Goal: Find specific page/section: Find specific page/section

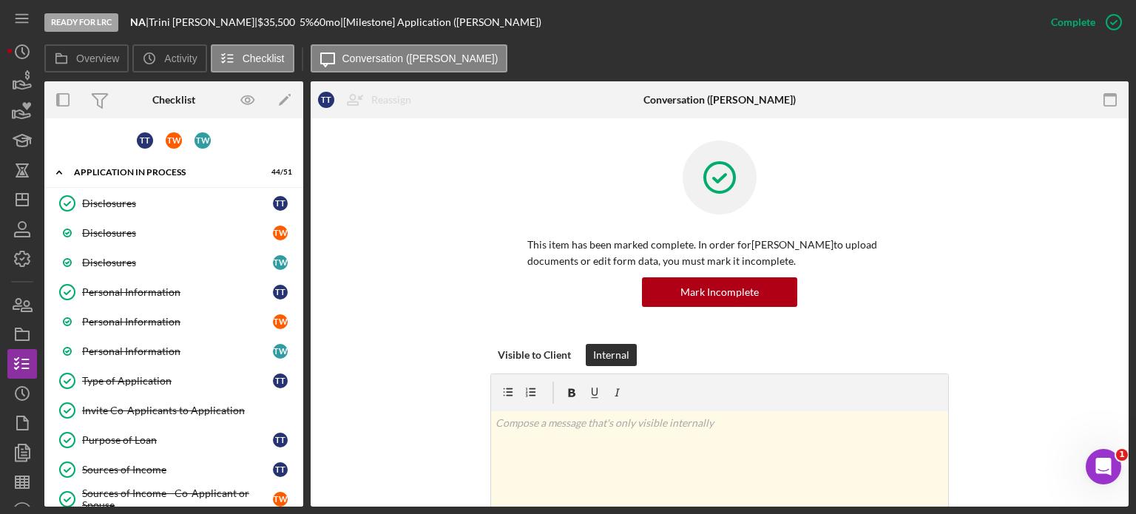
scroll to position [47, 0]
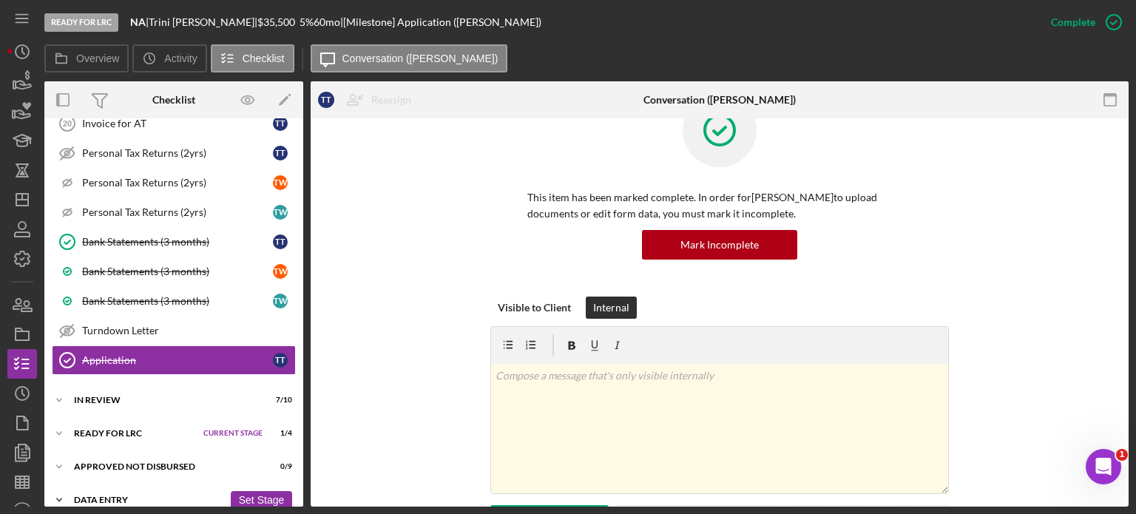
click at [112, 495] on div "Data Entry" at bounding box center [148, 499] width 149 height 9
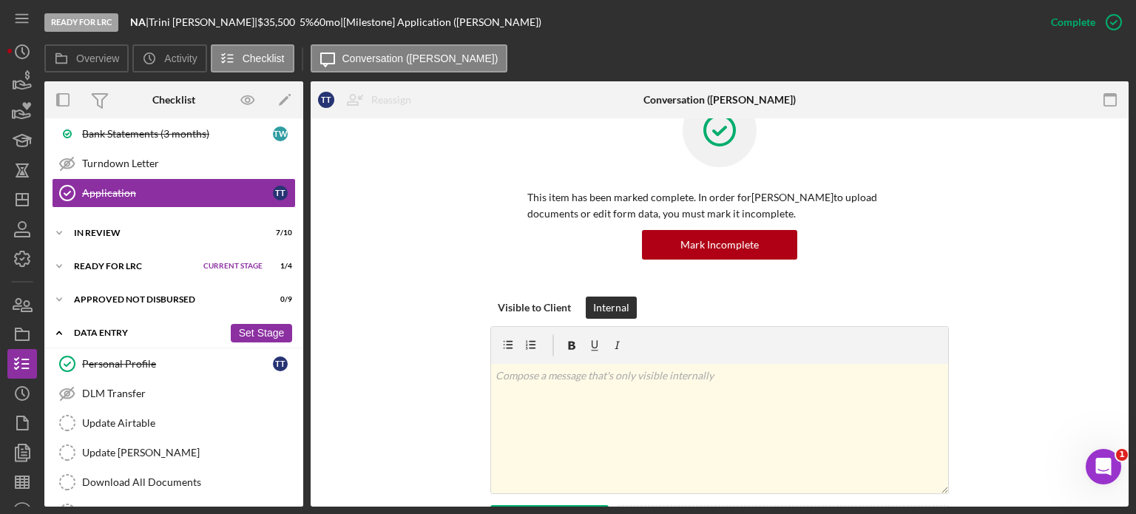
scroll to position [1535, 0]
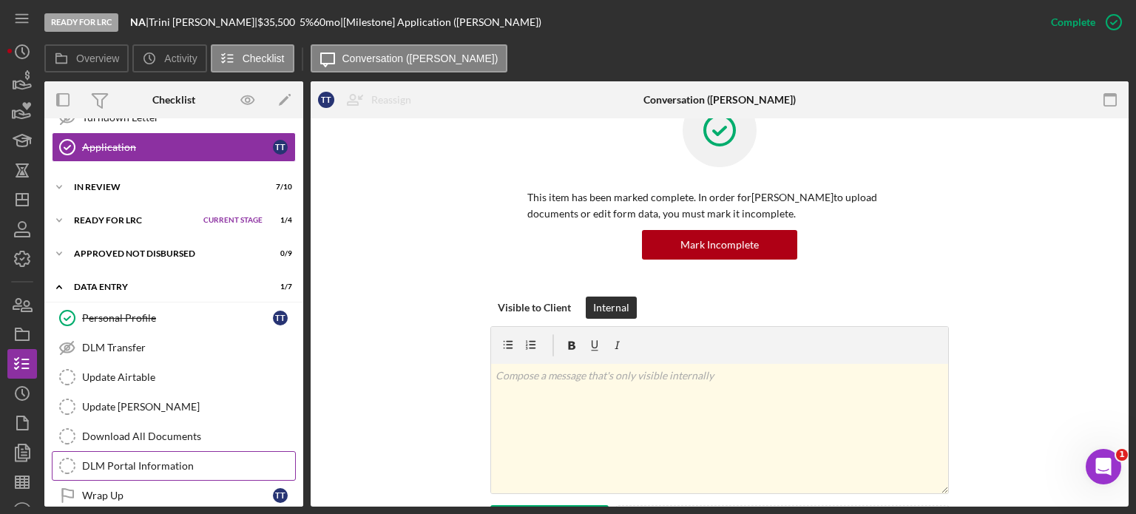
click at [173, 460] on div "DLM Portal Information" at bounding box center [188, 466] width 213 height 12
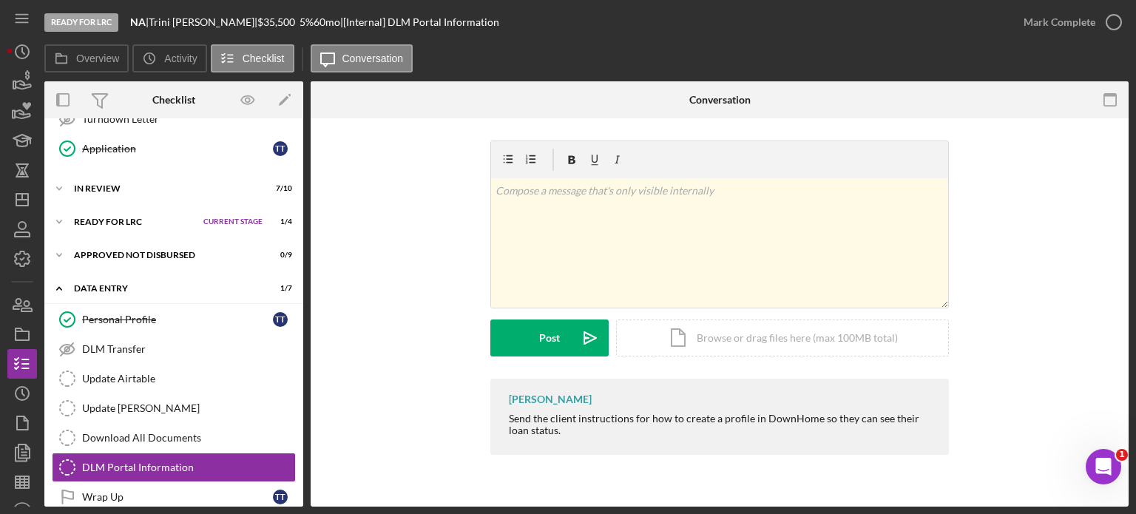
scroll to position [1535, 0]
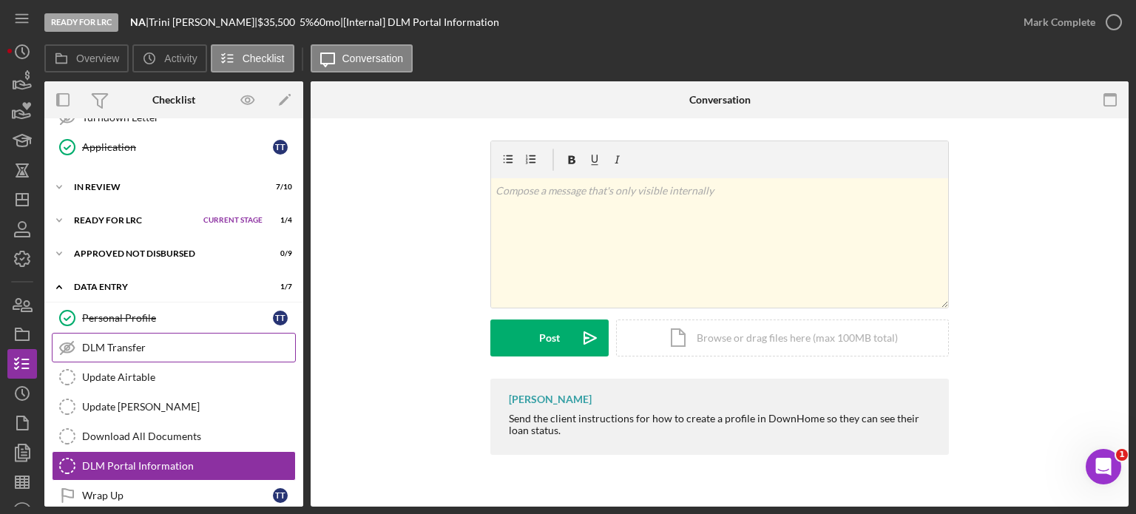
click at [151, 342] on div "DLM Transfer" at bounding box center [188, 348] width 213 height 12
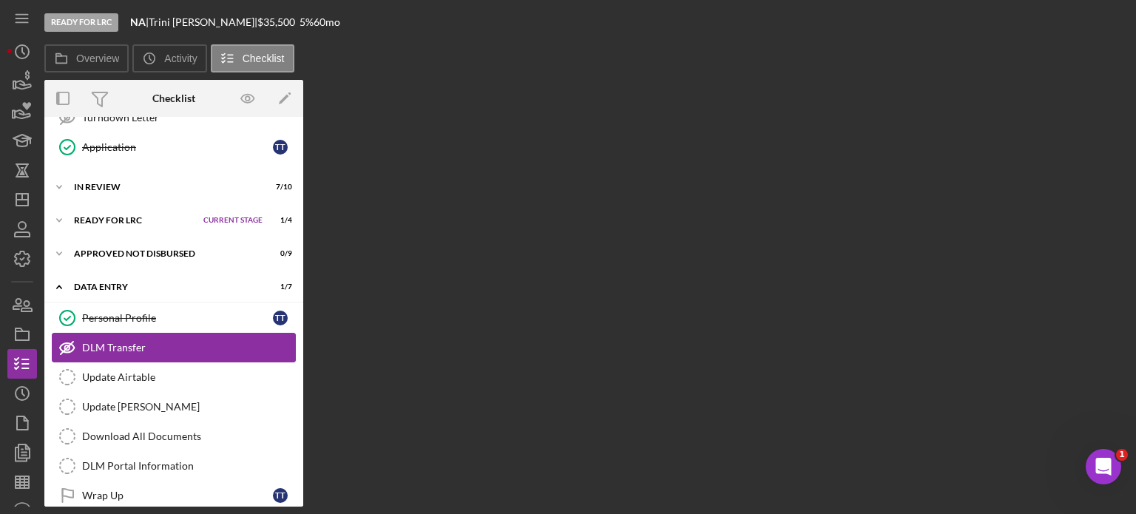
scroll to position [1535, 0]
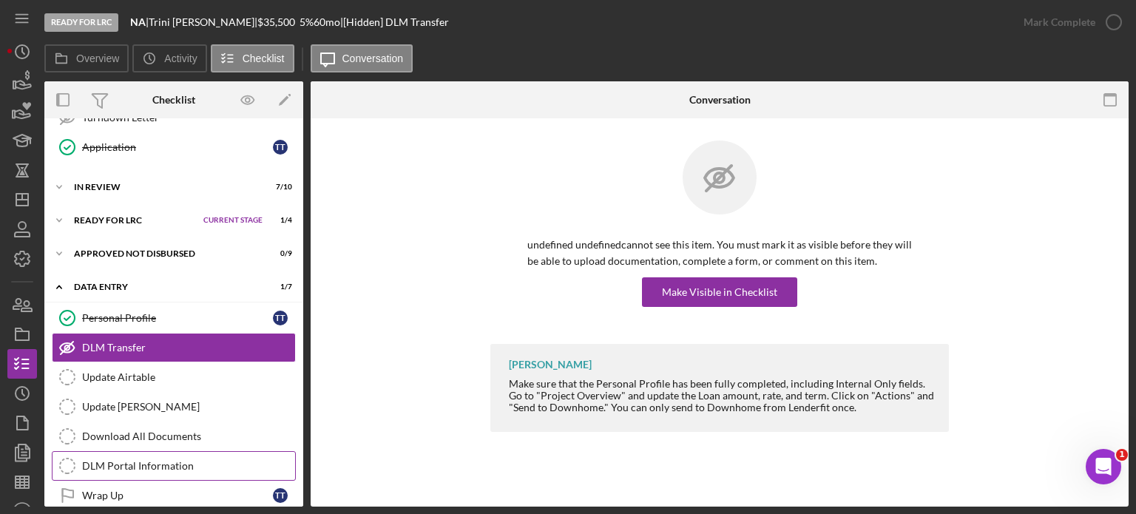
click at [169, 460] on div "DLM Portal Information" at bounding box center [188, 466] width 213 height 12
